Goal: Task Accomplishment & Management: Manage account settings

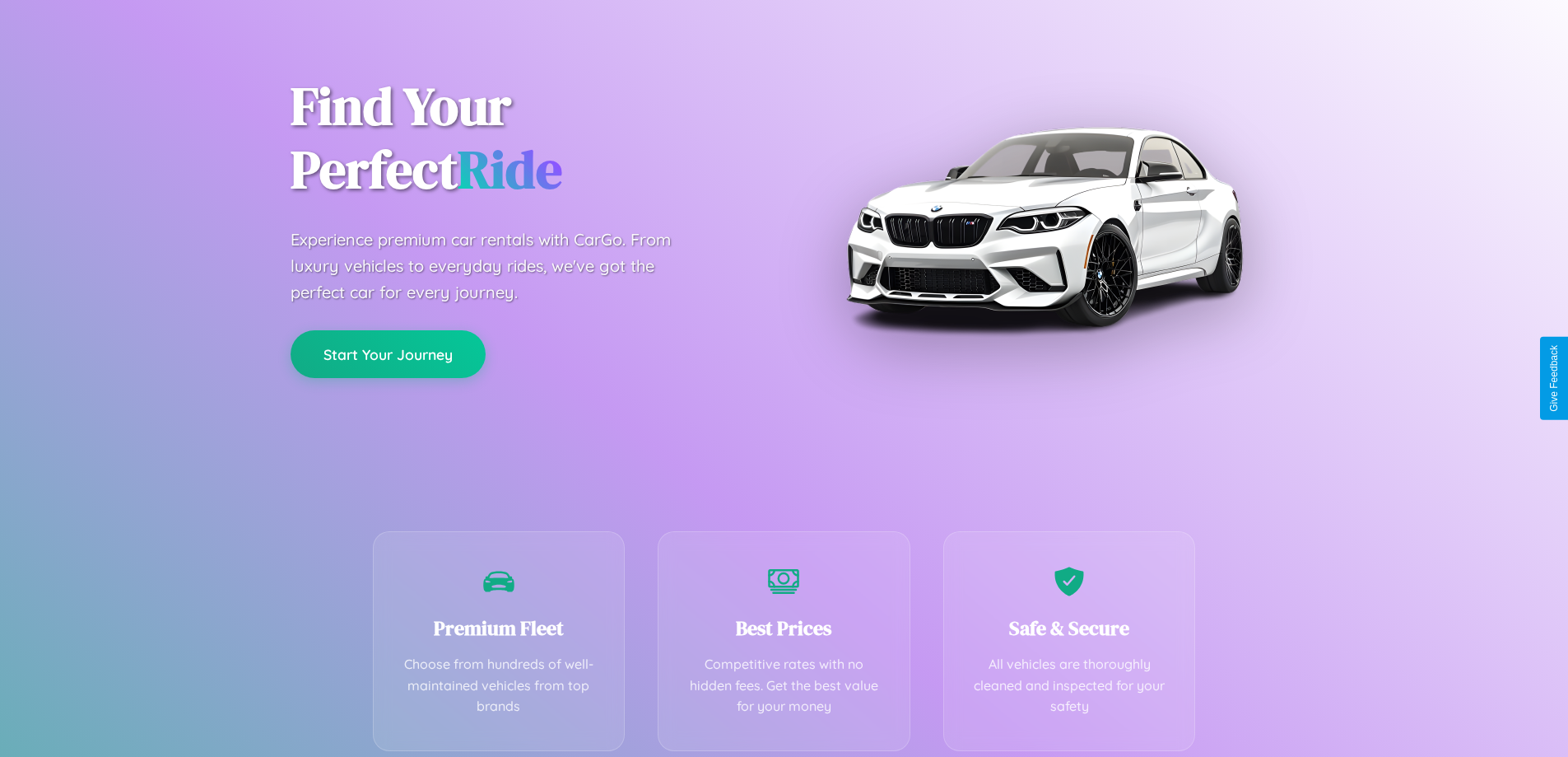
scroll to position [325, 0]
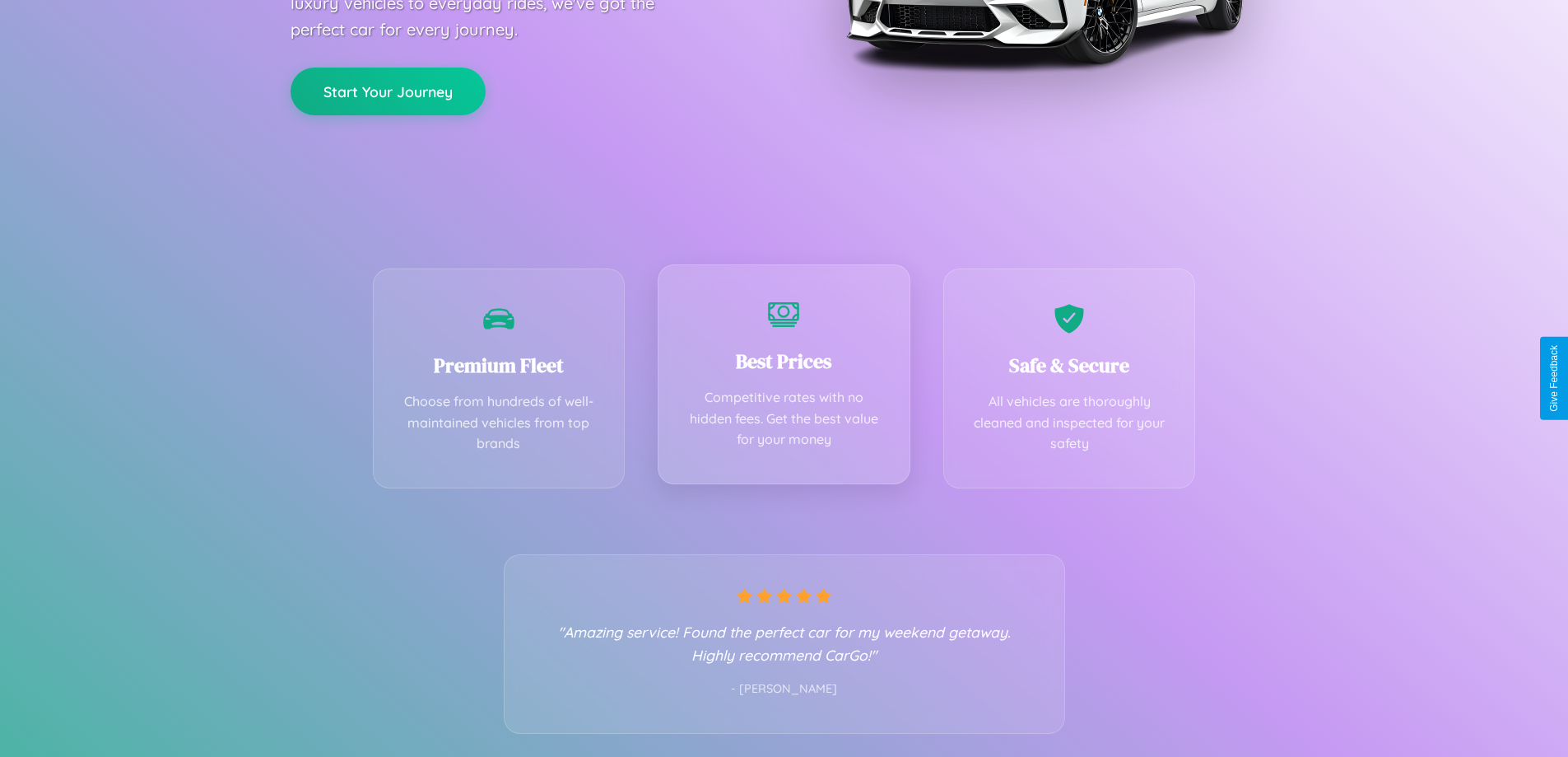
click at [784, 378] on div "Best Prices Competitive rates with no hidden fees. Get the best value for your …" at bounding box center [783, 374] width 253 height 220
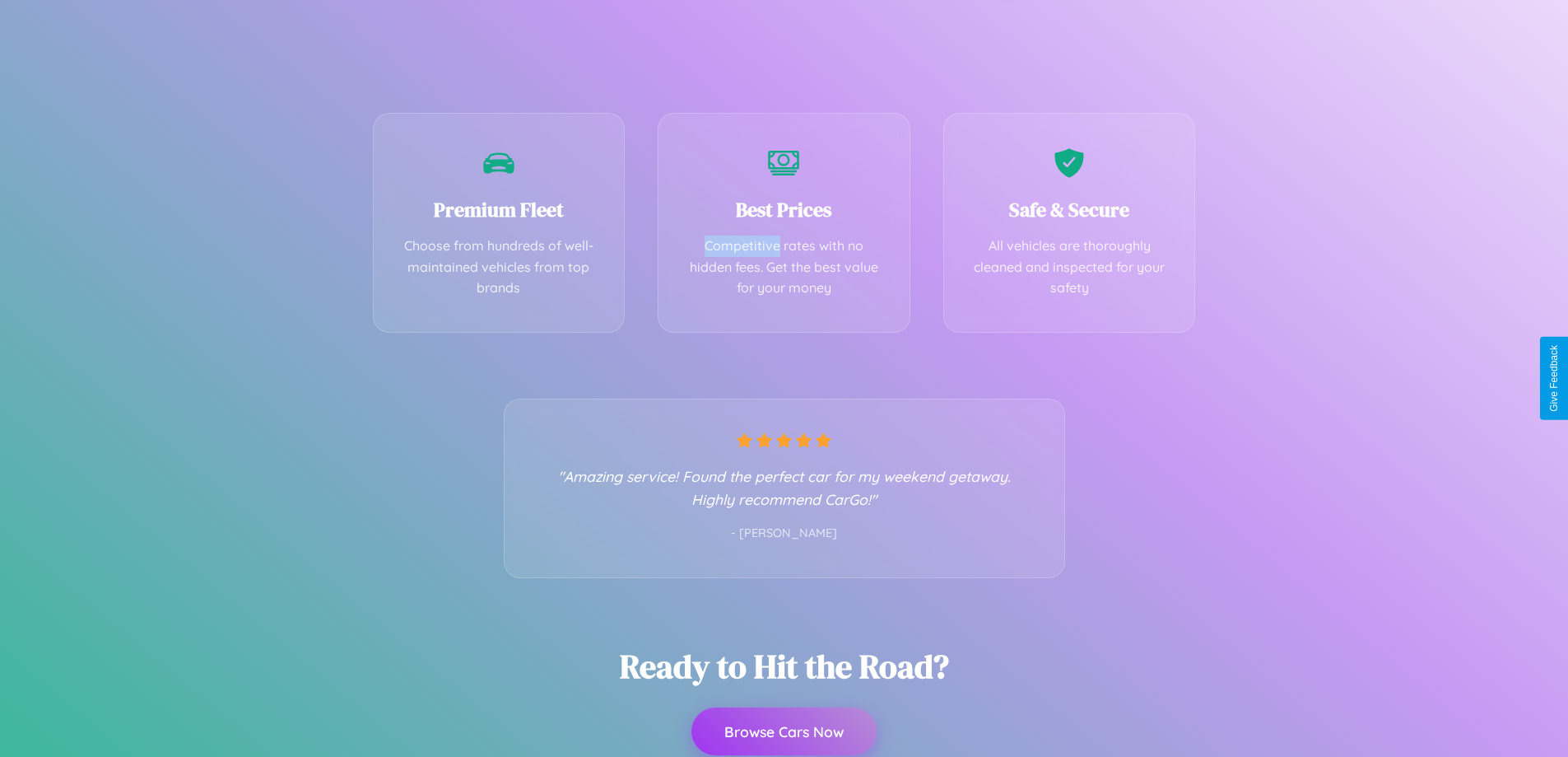
click at [784, 733] on button "Browse Cars Now" at bounding box center [784, 731] width 185 height 47
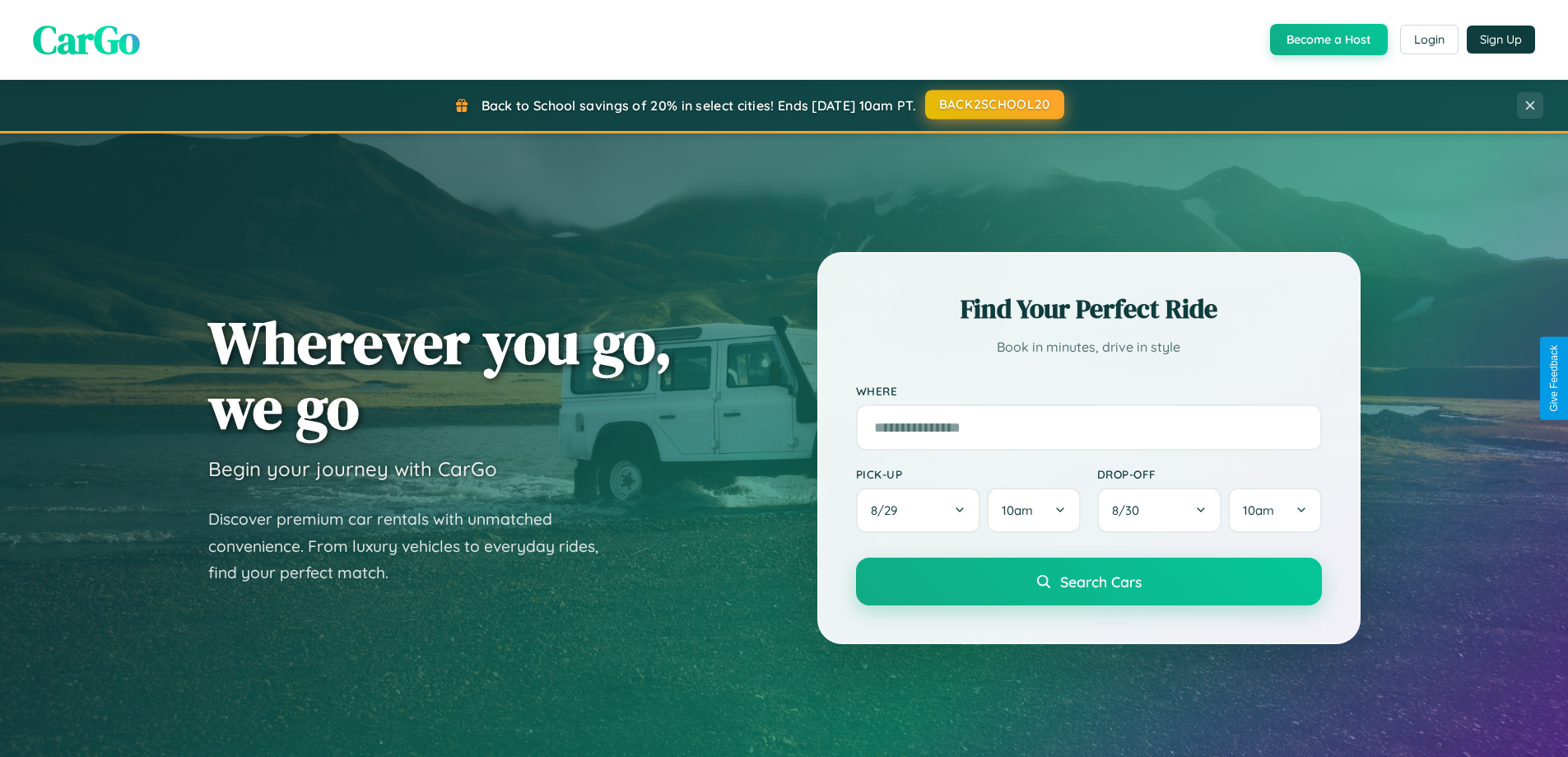
click at [994, 105] on button "BACK2SCHOOL20" at bounding box center [994, 104] width 139 height 29
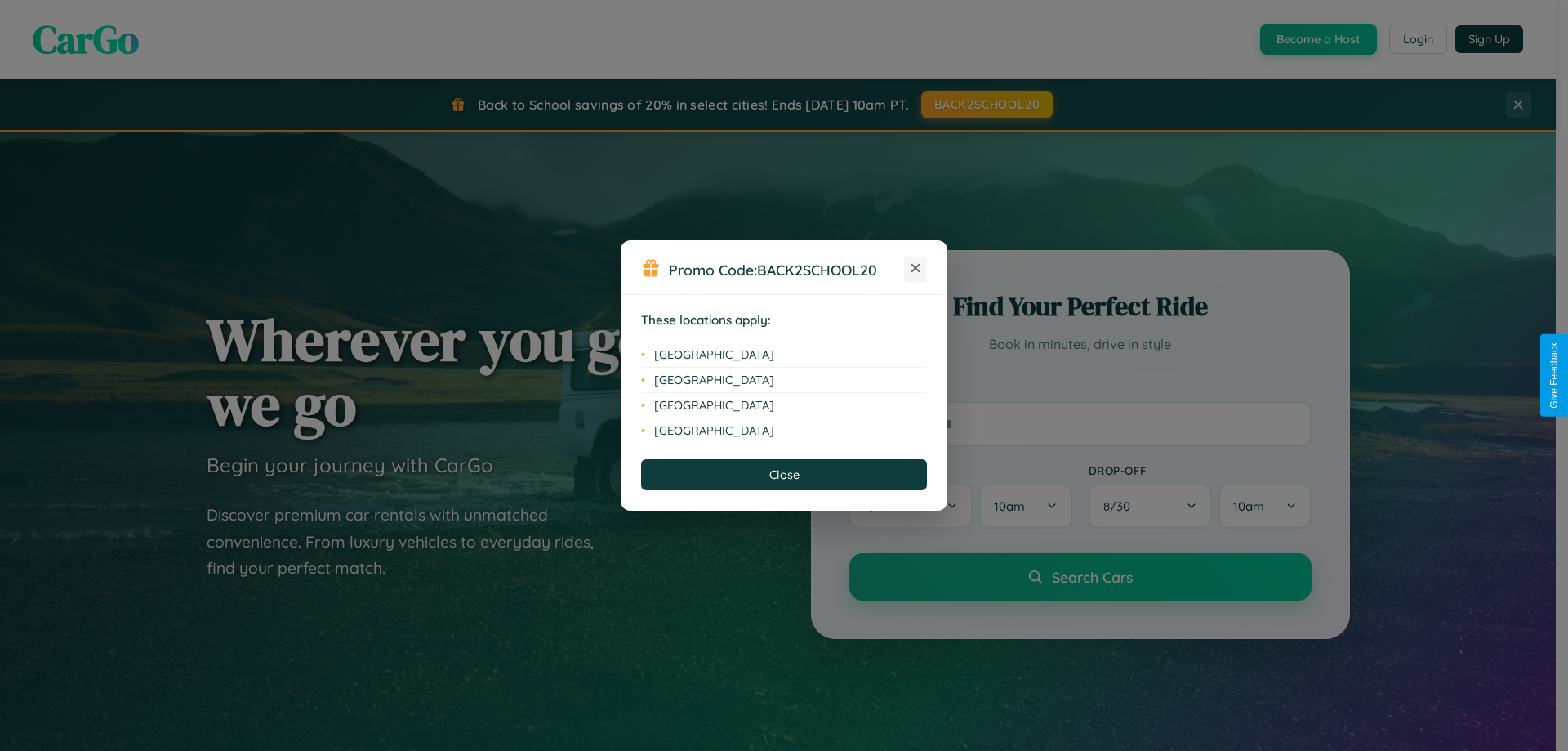
click at [916, 268] on icon at bounding box center [916, 268] width 9 height 9
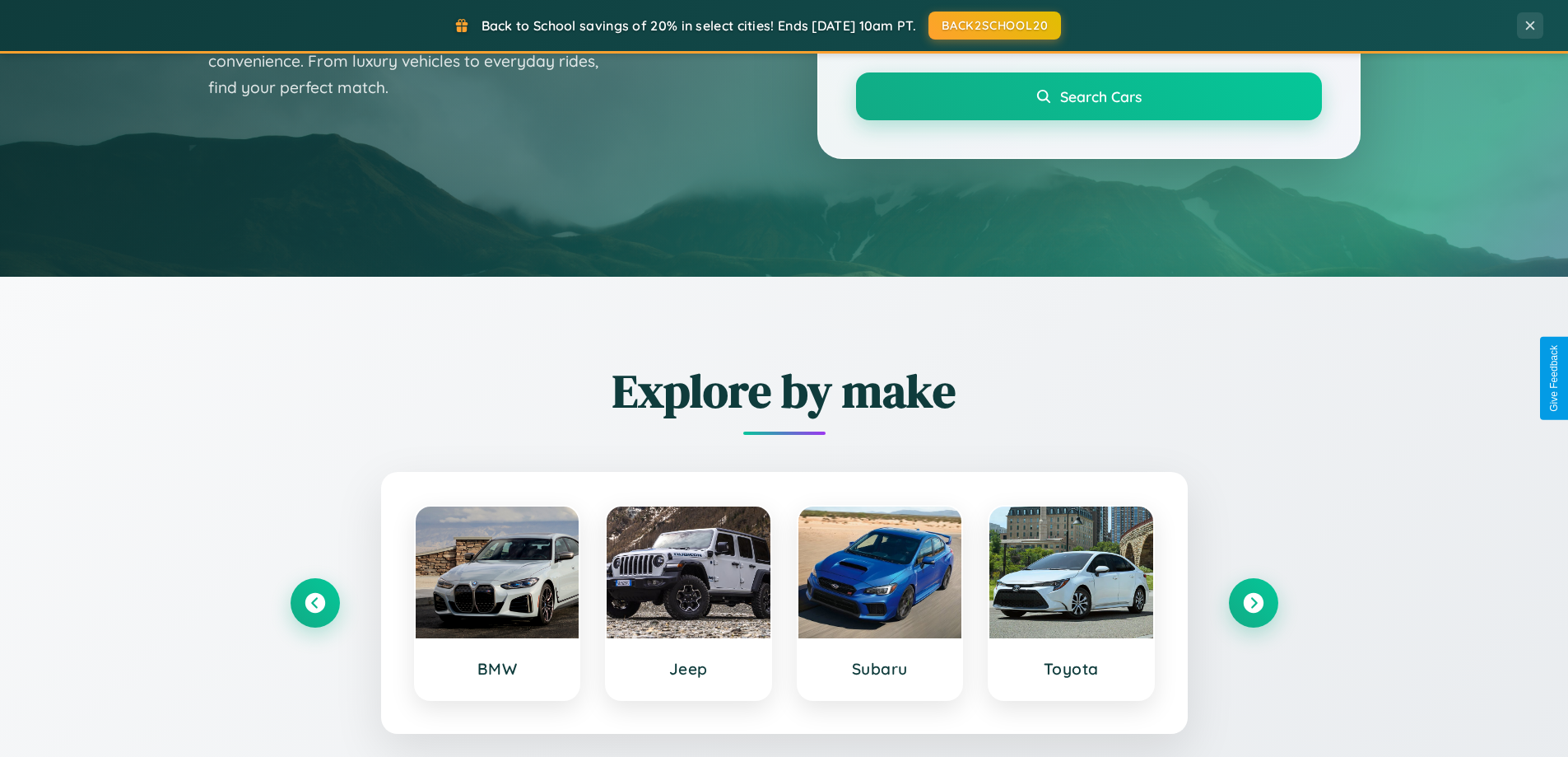
scroll to position [1134, 0]
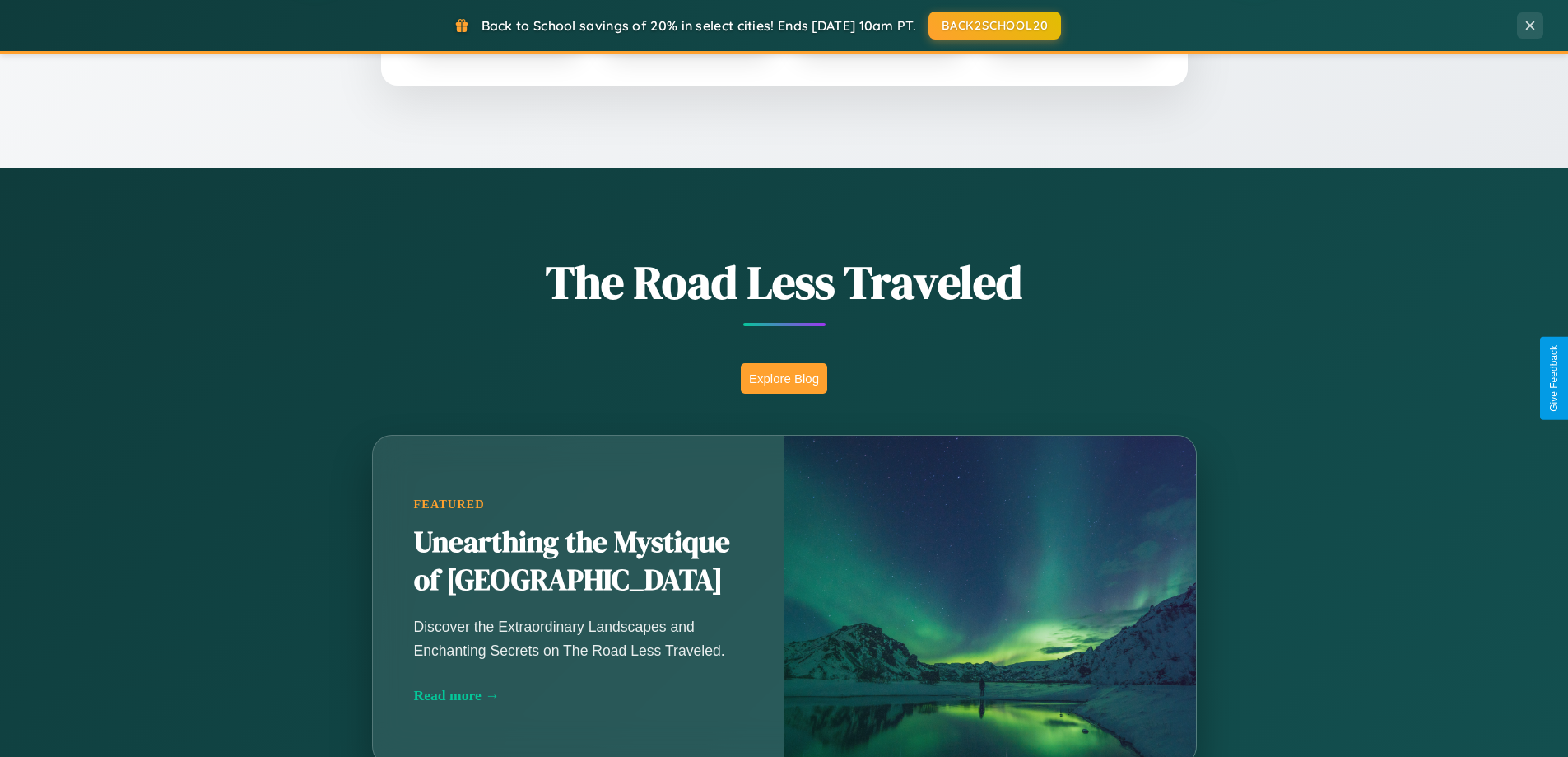
click at [784, 378] on button "Explore Blog" at bounding box center [783, 378] width 86 height 30
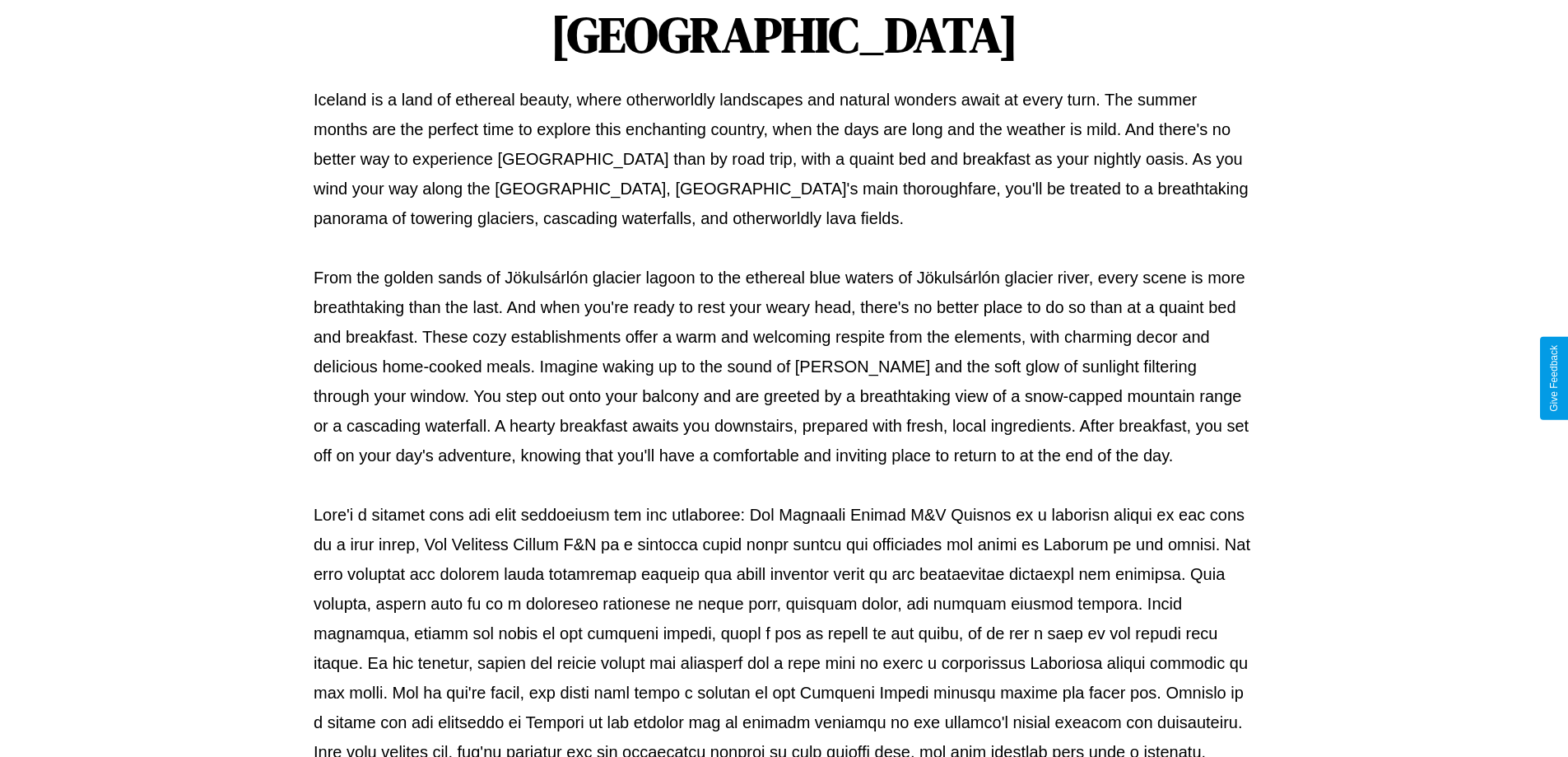
scroll to position [533, 0]
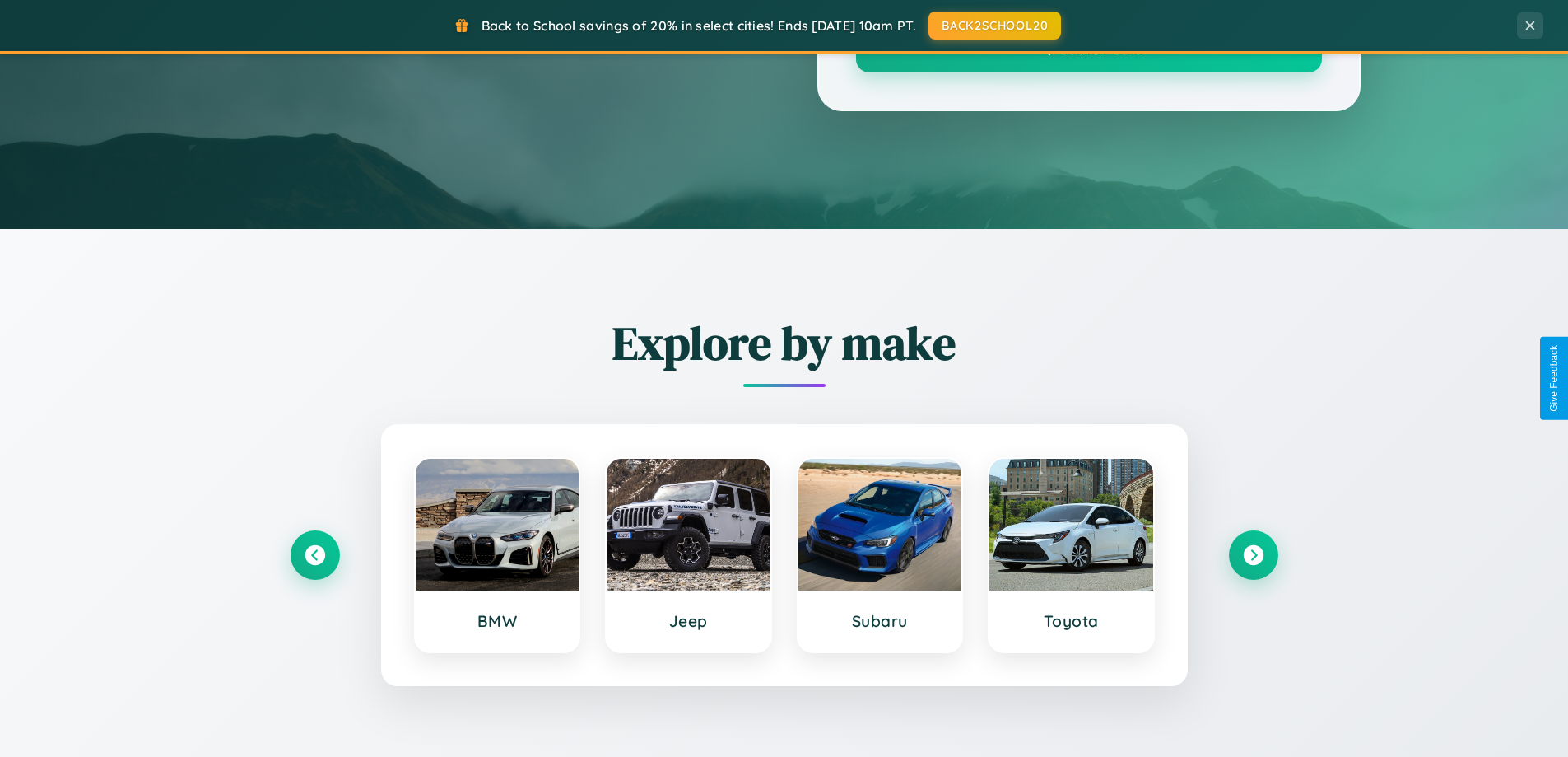
scroll to position [1134, 0]
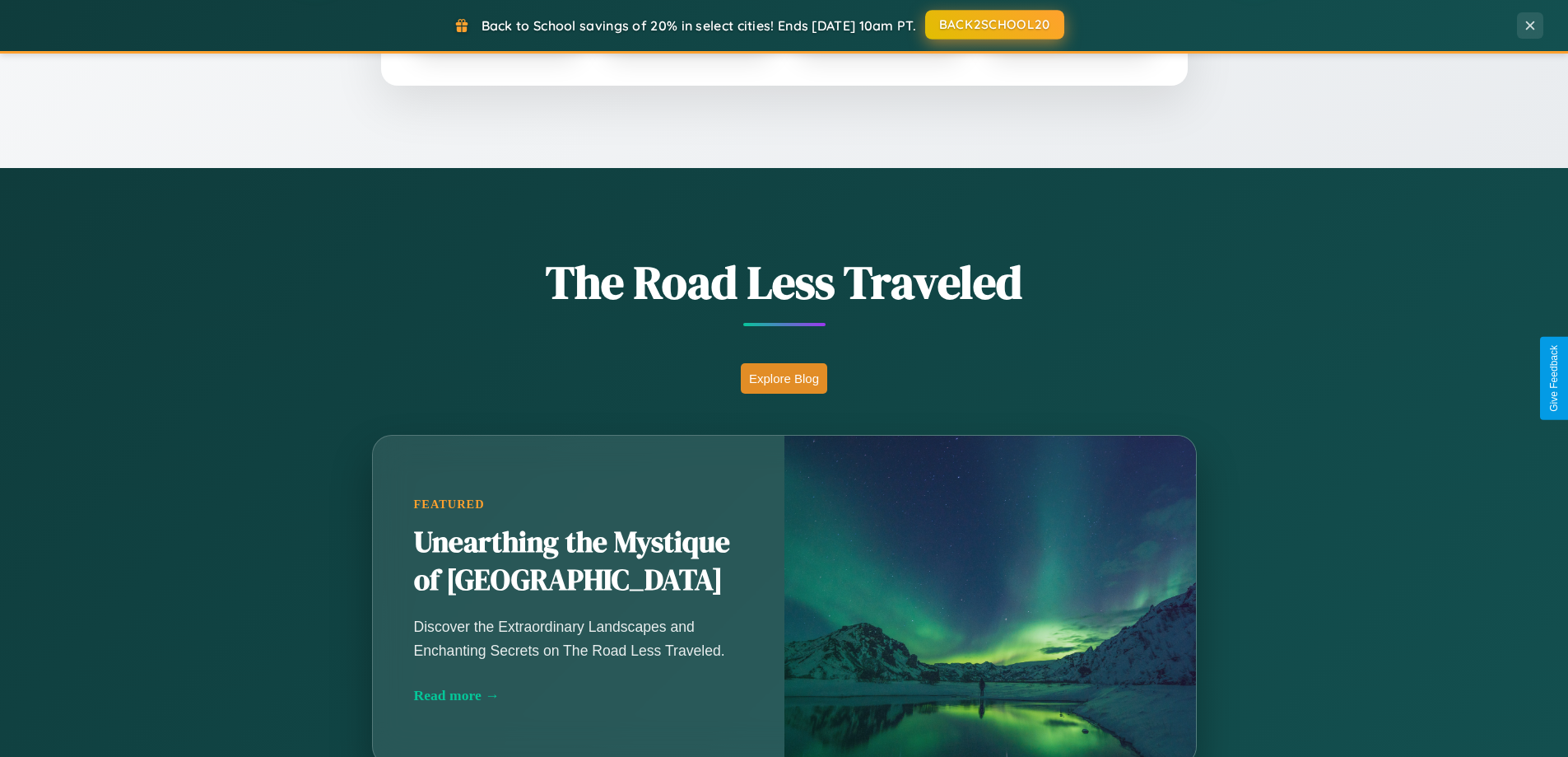
click at [994, 25] on button "BACK2SCHOOL20" at bounding box center [994, 24] width 139 height 29
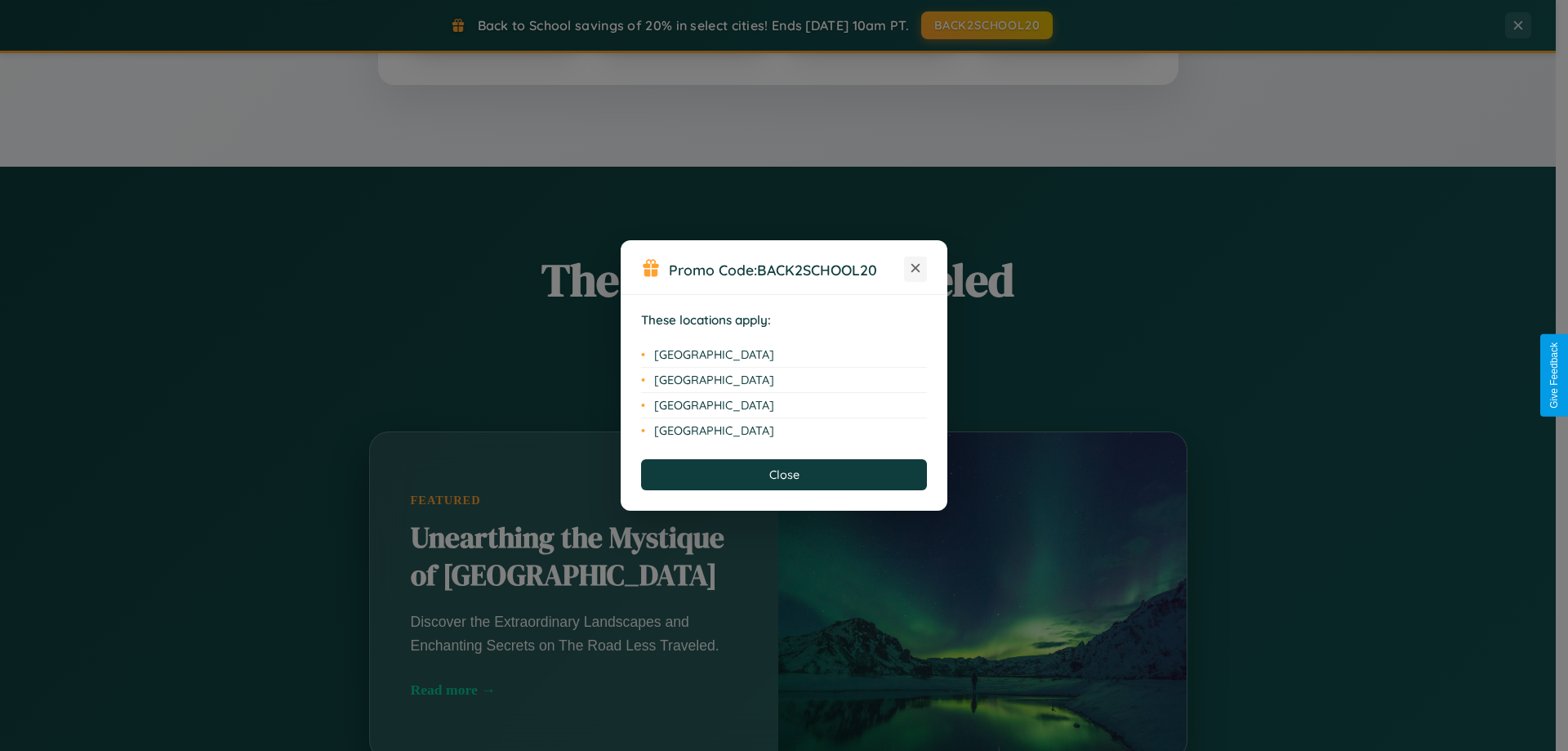
click at [916, 268] on icon at bounding box center [916, 268] width 9 height 9
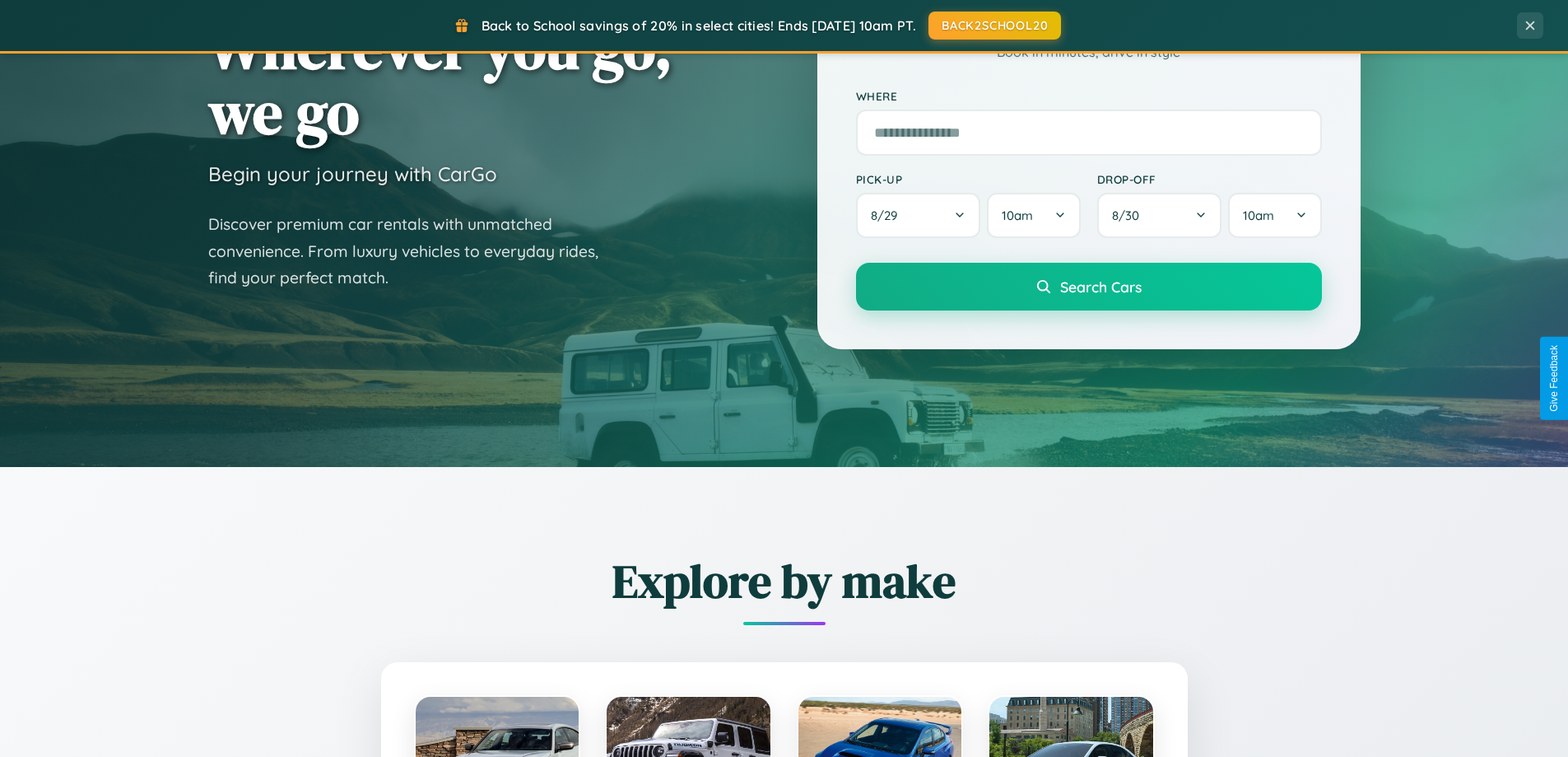
scroll to position [0, 0]
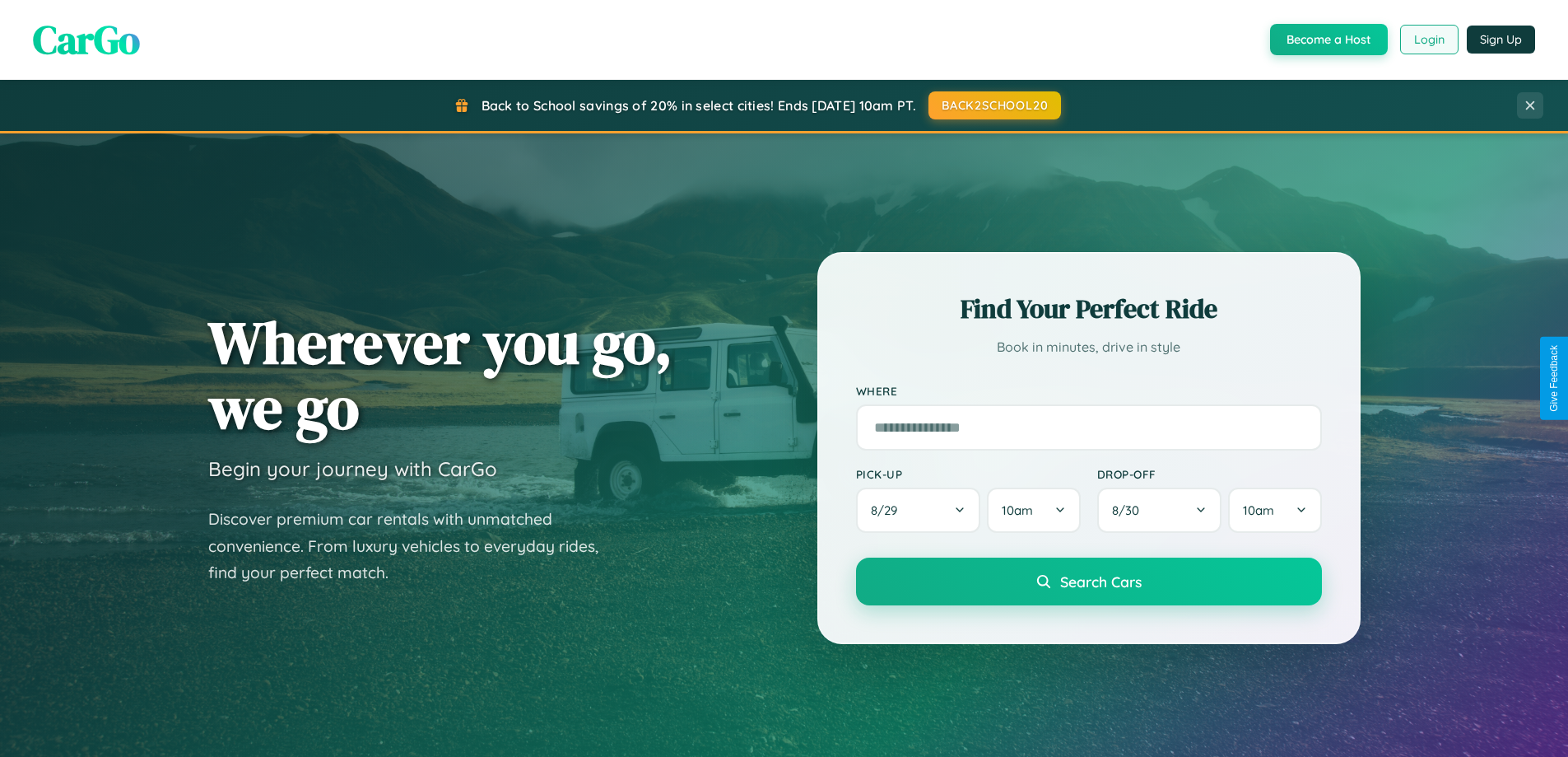
click at [1428, 40] on button "Login" at bounding box center [1430, 39] width 59 height 29
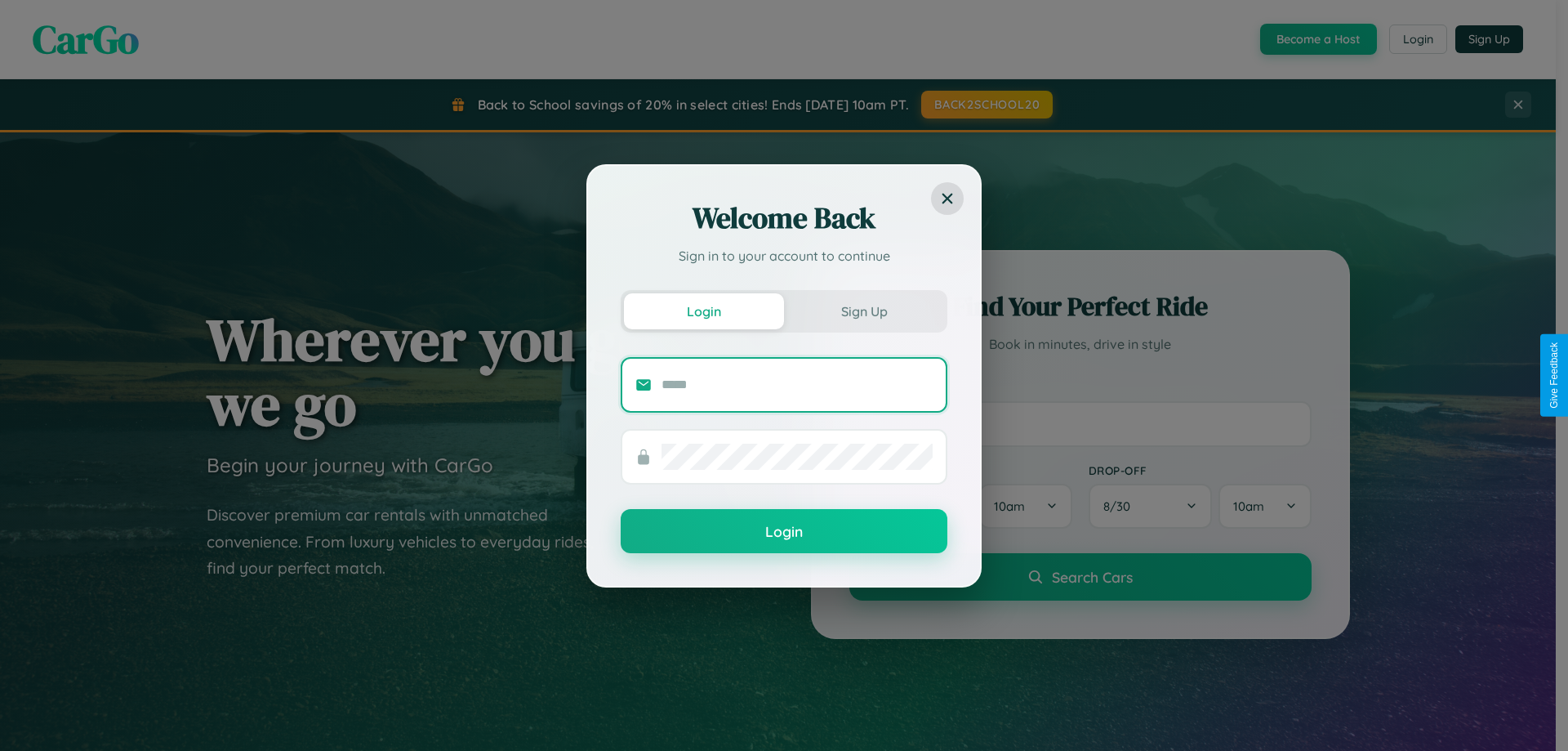
click at [798, 384] on input "text" at bounding box center [797, 385] width 271 height 26
type input "**********"
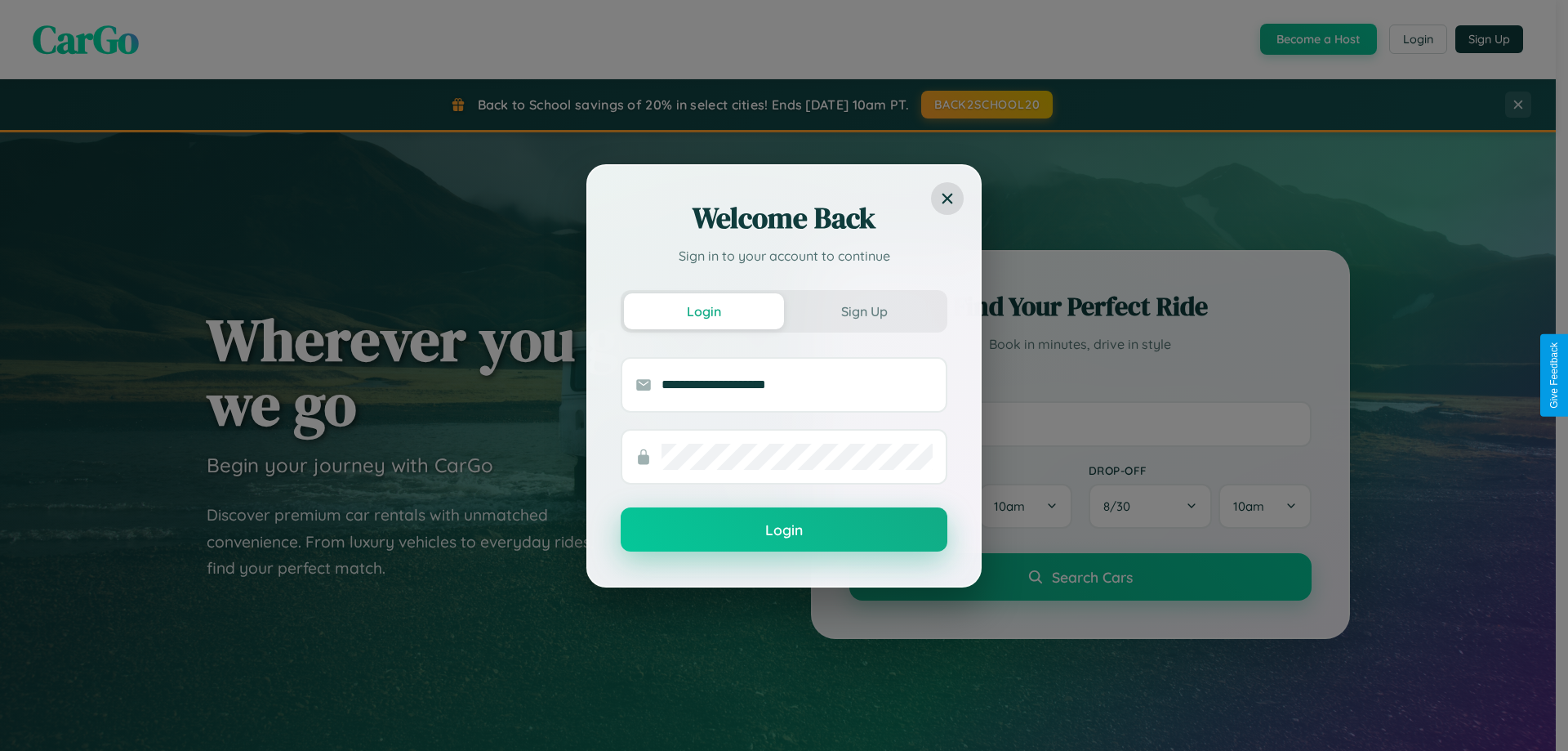
click at [784, 530] on button "Login" at bounding box center [784, 529] width 327 height 44
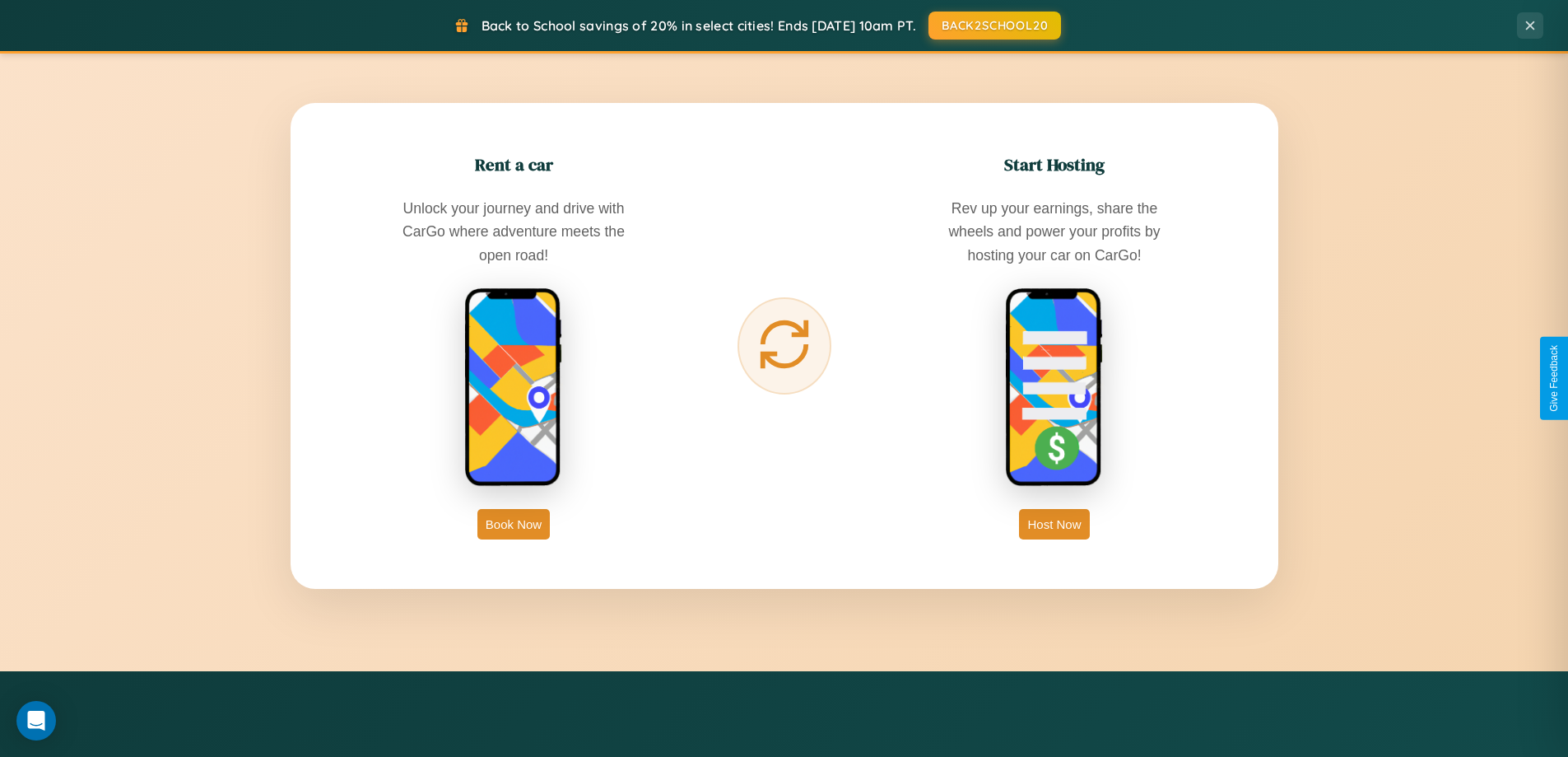
scroll to position [48, 0]
